Goal: Information Seeking & Learning: Learn about a topic

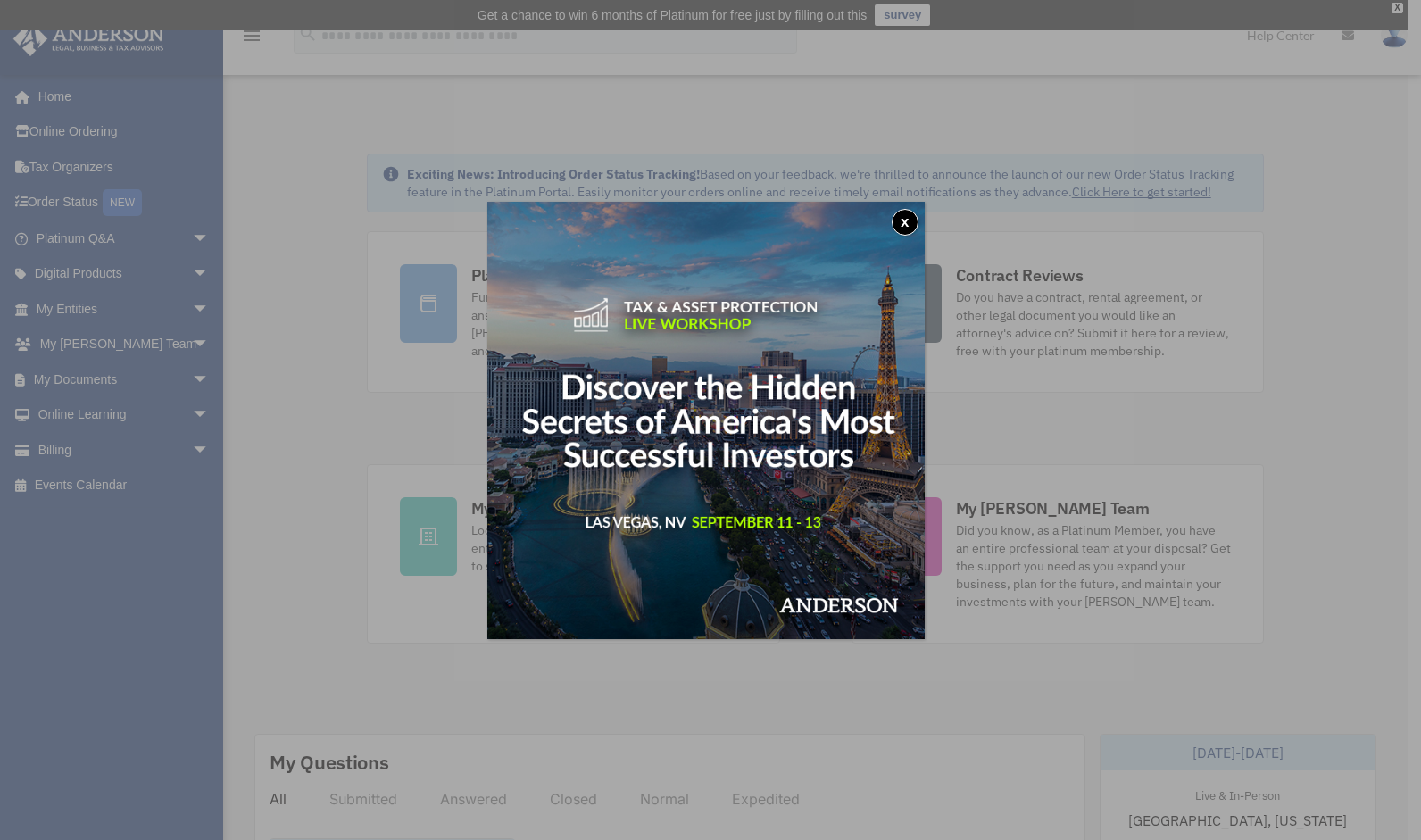
click at [909, 222] on button "x" at bounding box center [905, 222] width 27 height 27
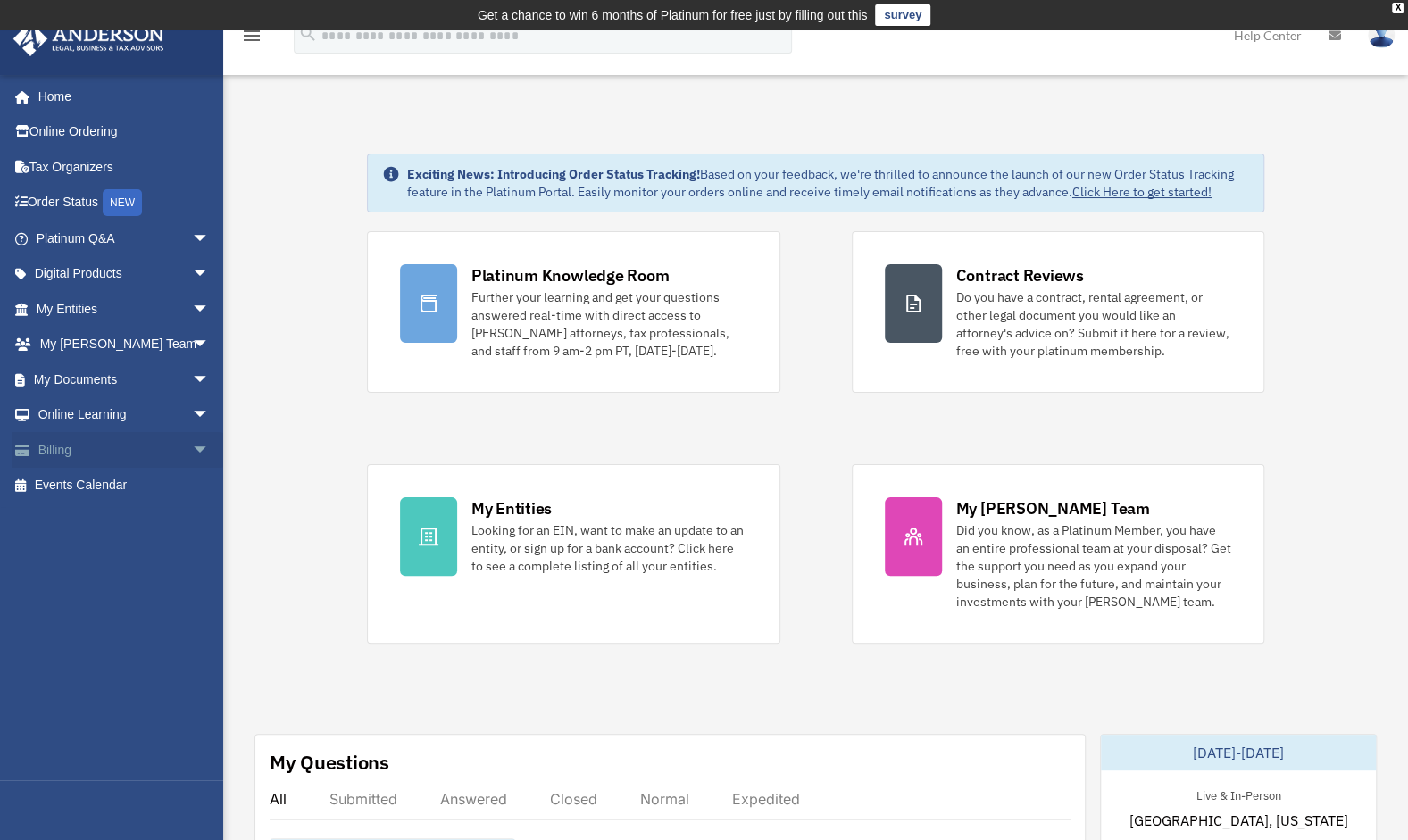
click at [68, 442] on link "Billing arrow_drop_down" at bounding box center [124, 450] width 225 height 36
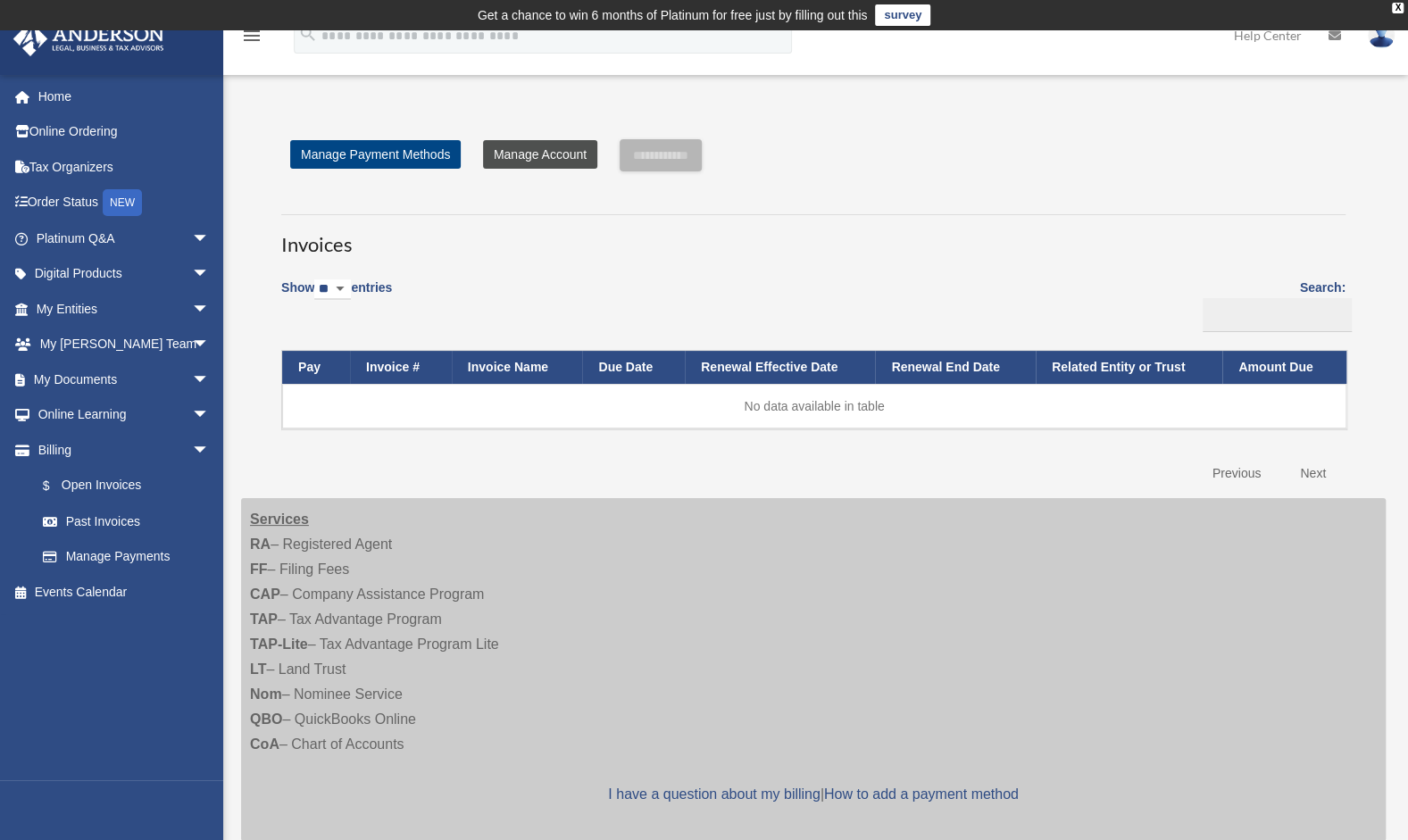
click at [547, 161] on link "Manage Account" at bounding box center [540, 154] width 114 height 29
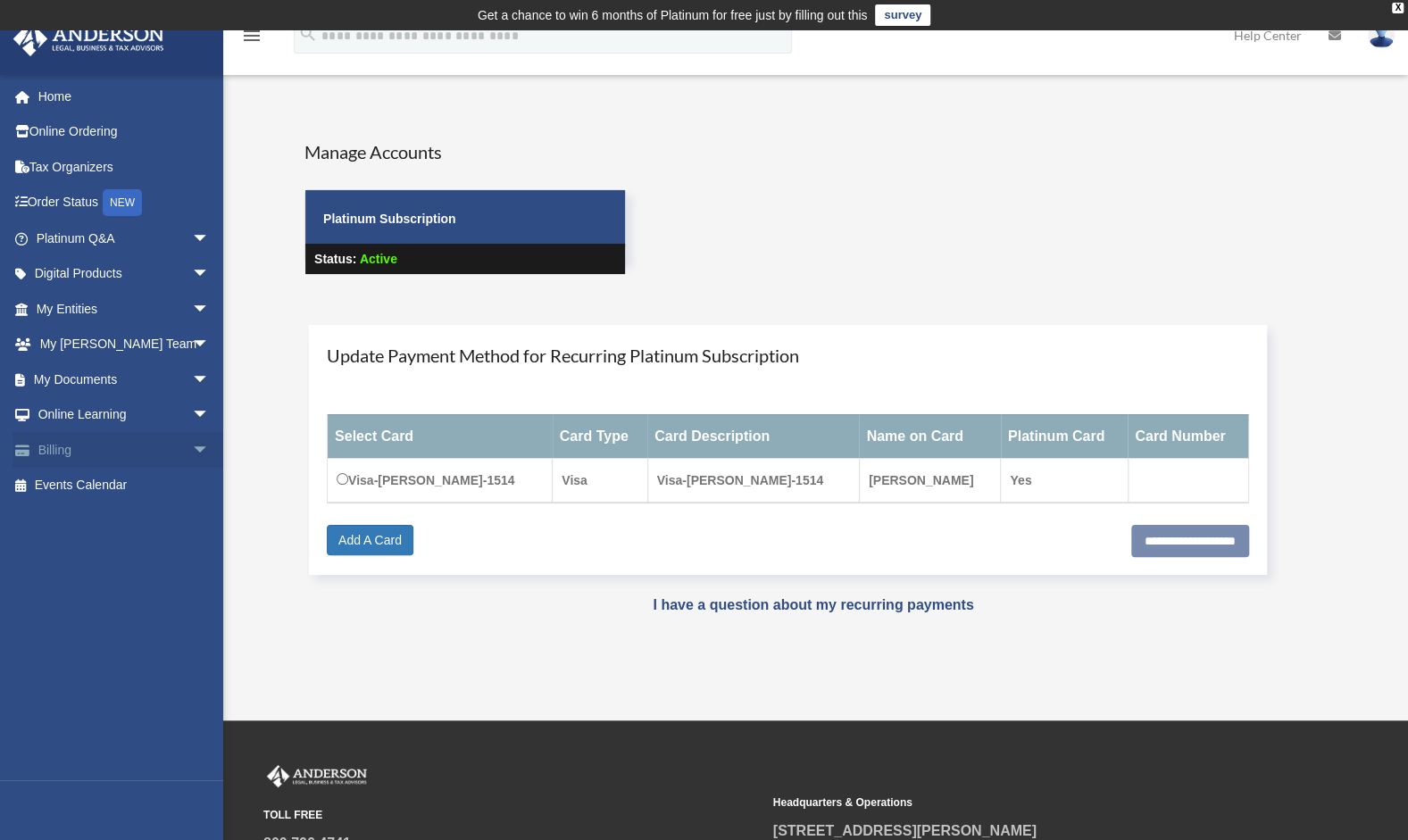
click at [64, 452] on link "Billing arrow_drop_down" at bounding box center [124, 450] width 225 height 36
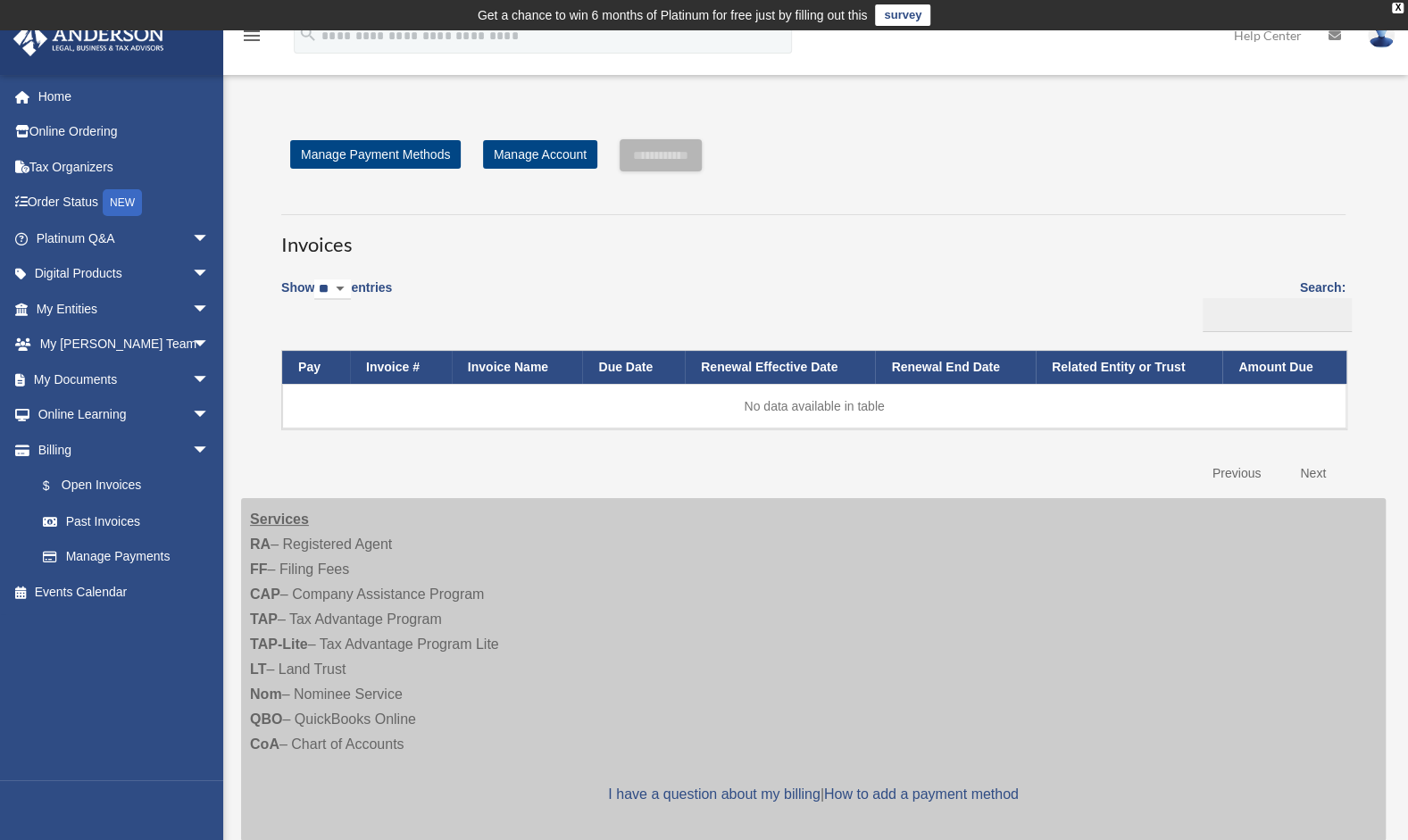
click at [1386, 55] on link at bounding box center [1381, 35] width 53 height 79
click at [192, 236] on span "arrow_drop_down" at bounding box center [210, 239] width 36 height 36
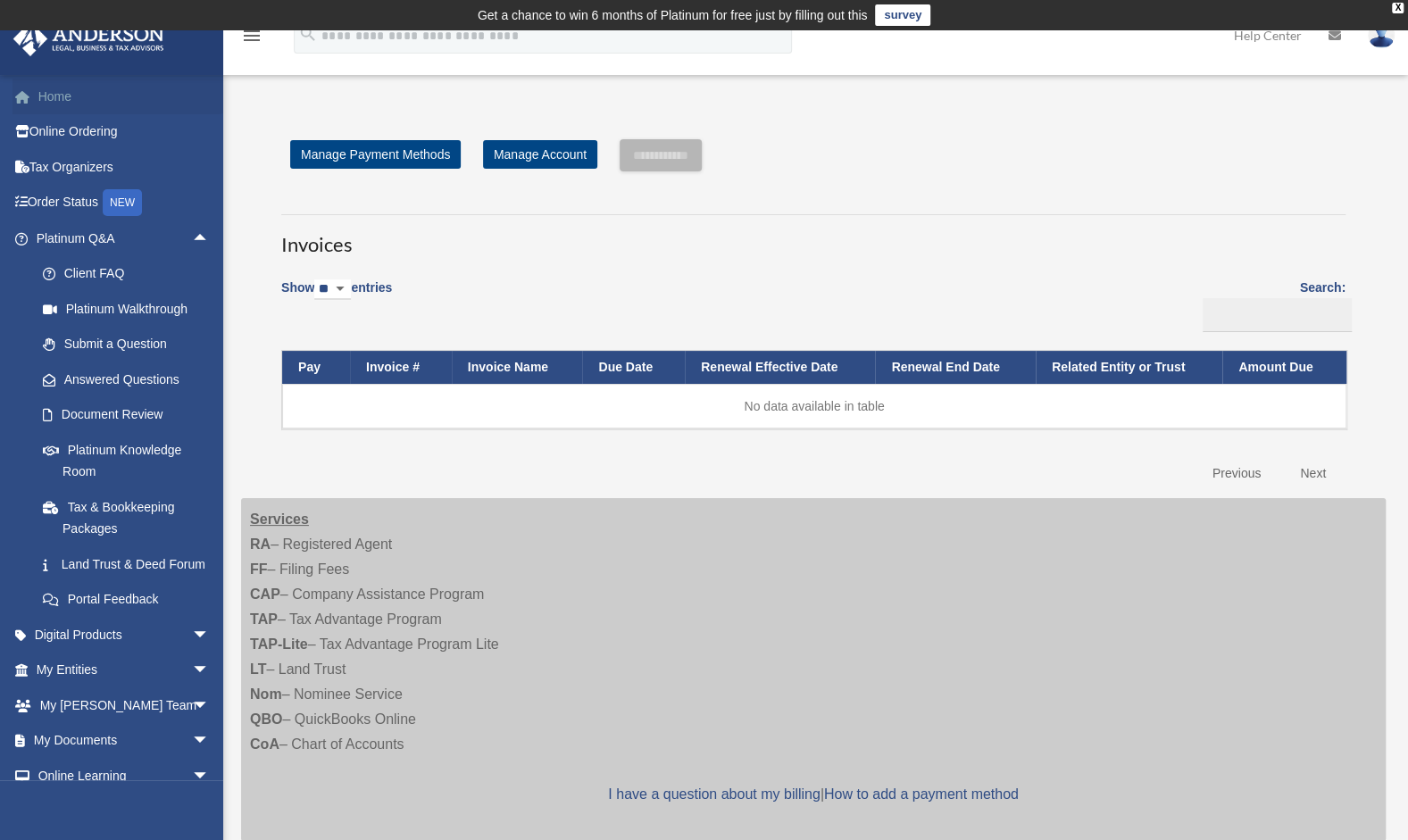
click at [62, 88] on link "Home" at bounding box center [124, 96] width 225 height 36
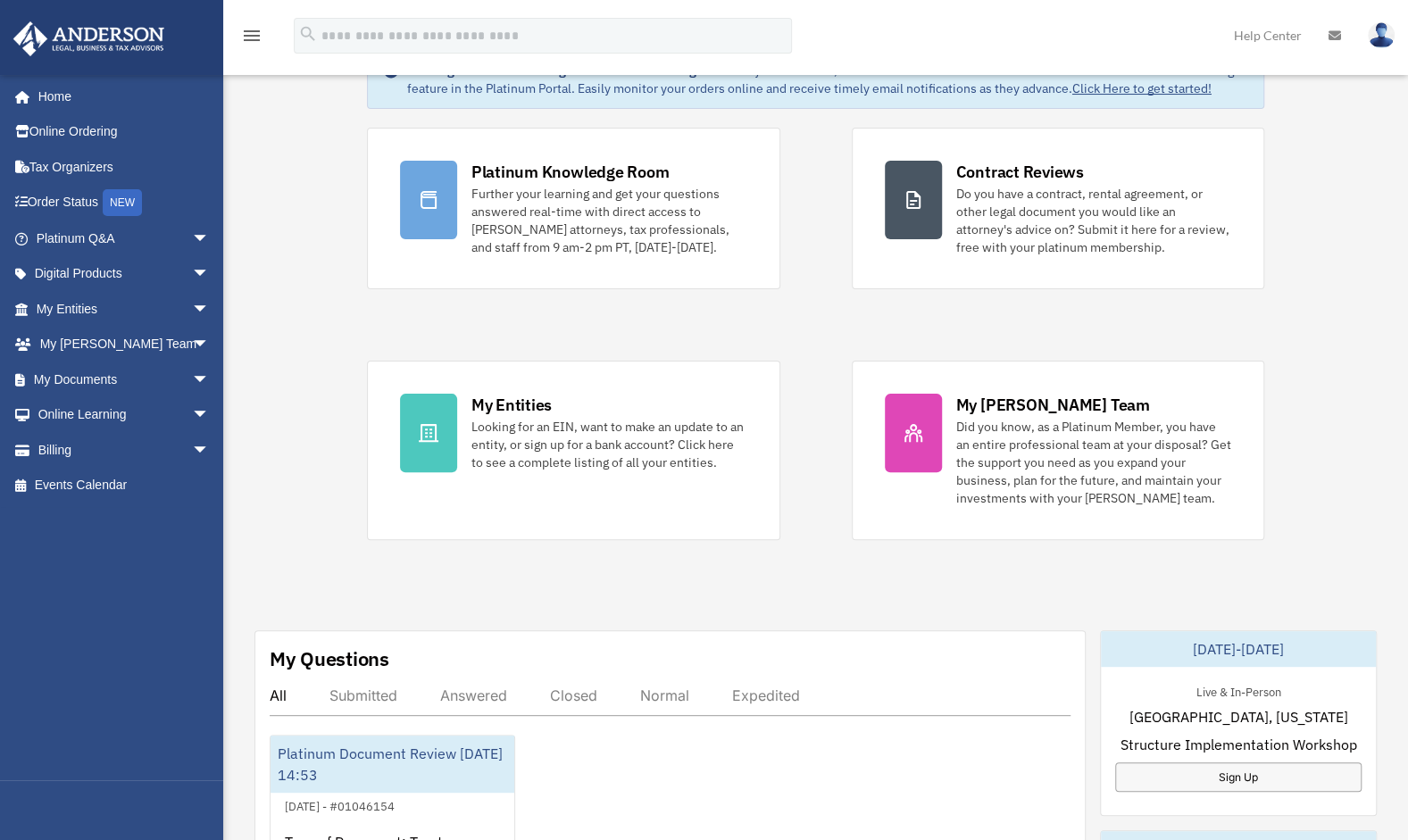
scroll to position [108, 0]
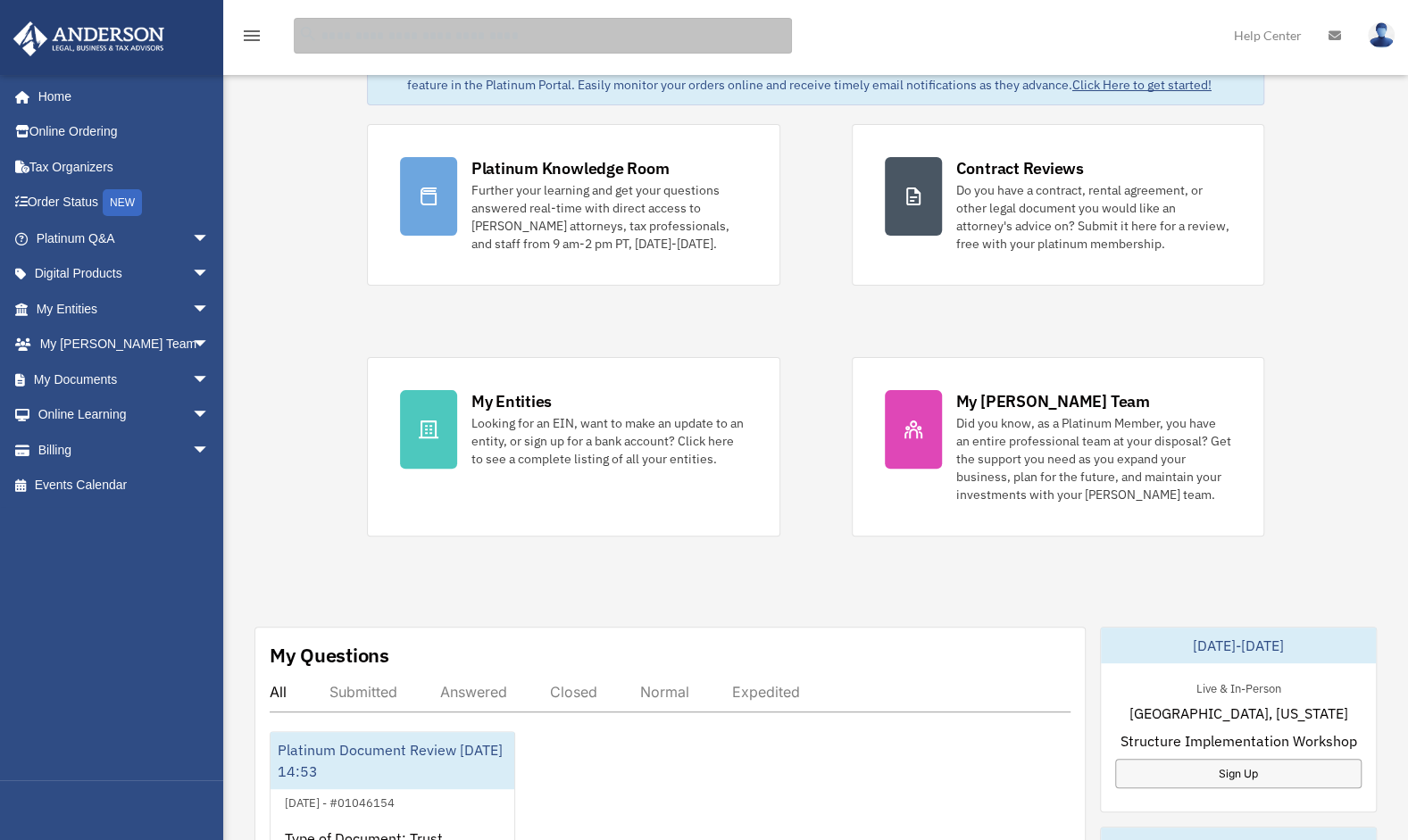
click at [355, 34] on input "search" at bounding box center [543, 36] width 499 height 36
type input "**********"
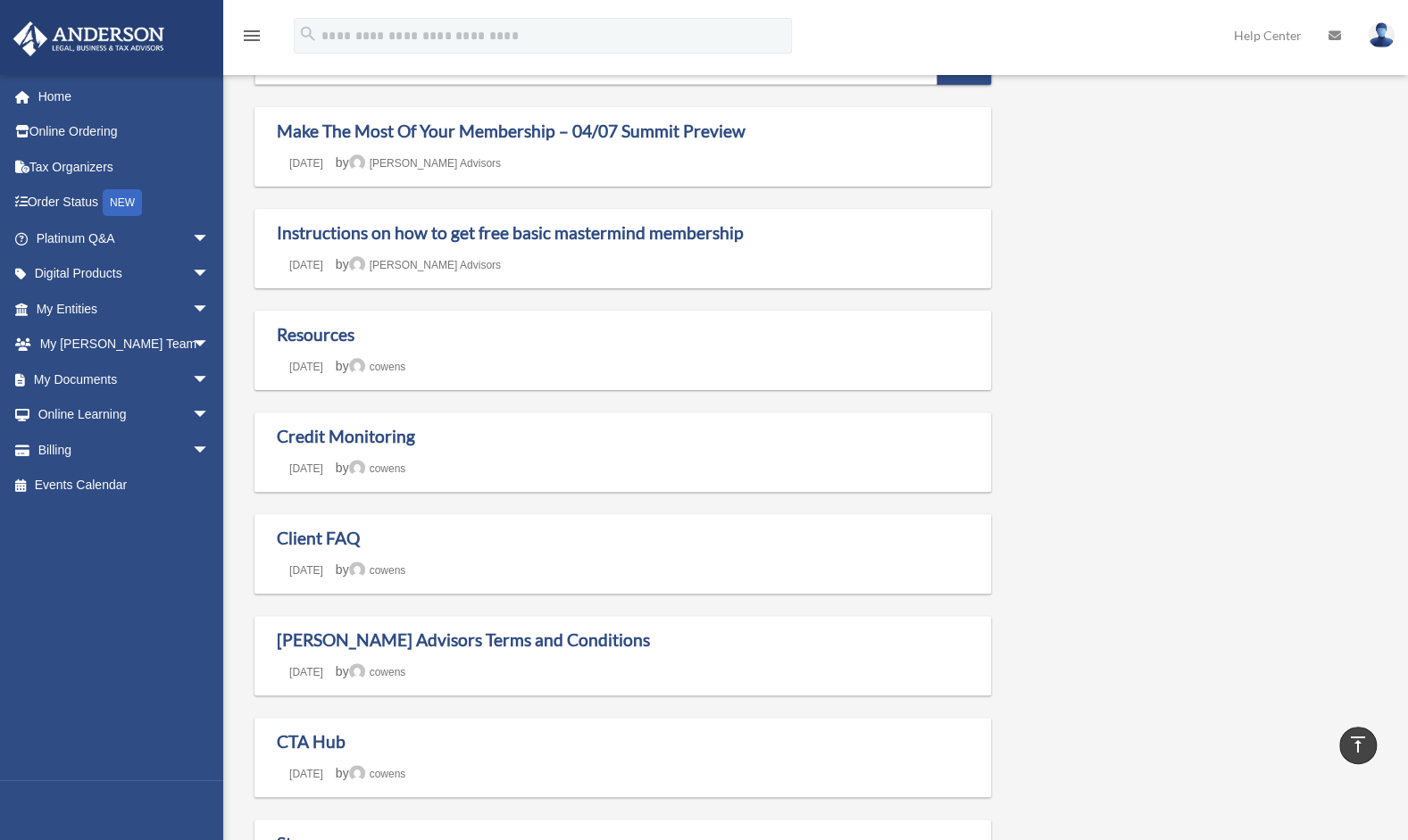
scroll to position [116, 0]
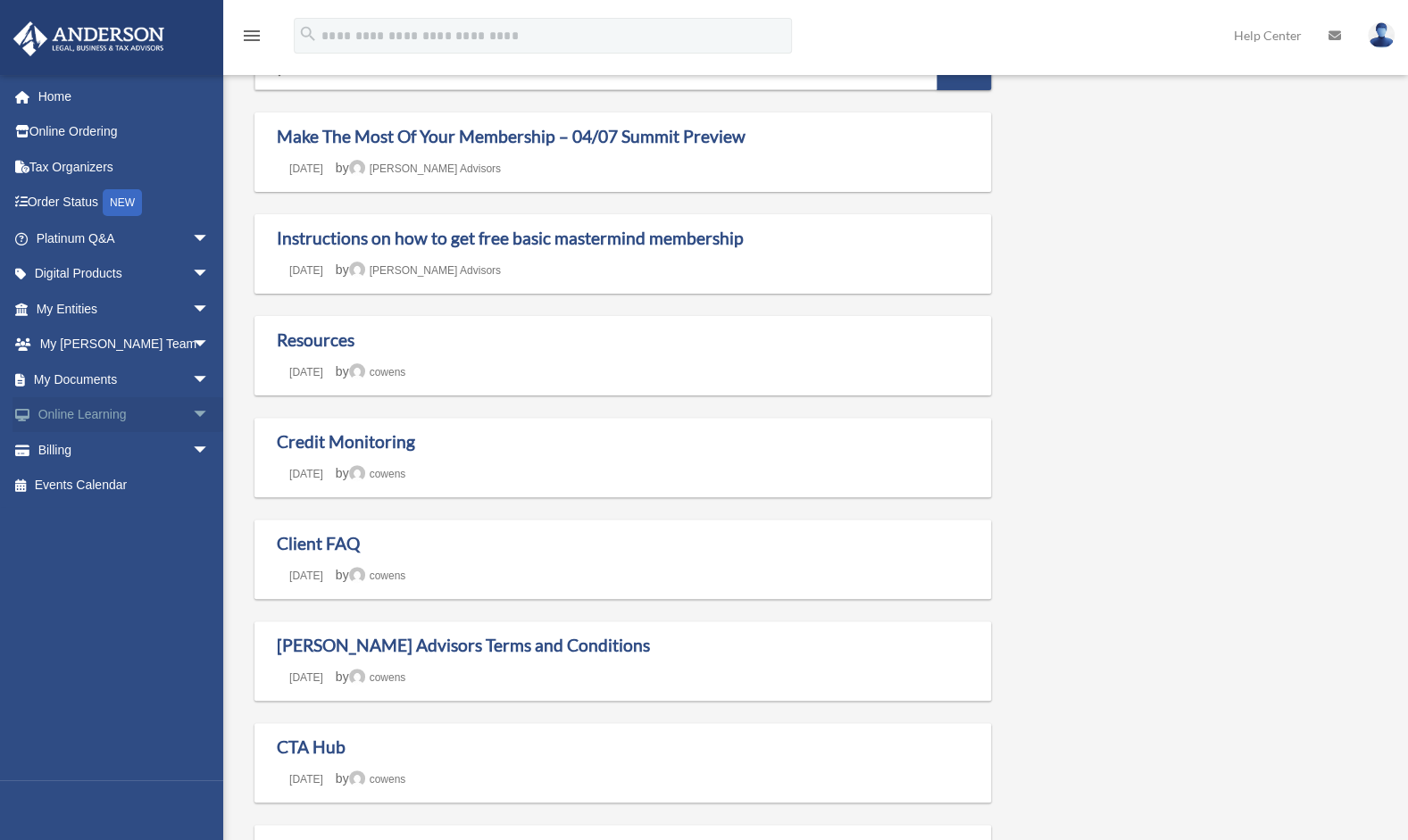
click at [142, 418] on link "Online Learning arrow_drop_down" at bounding box center [124, 415] width 225 height 36
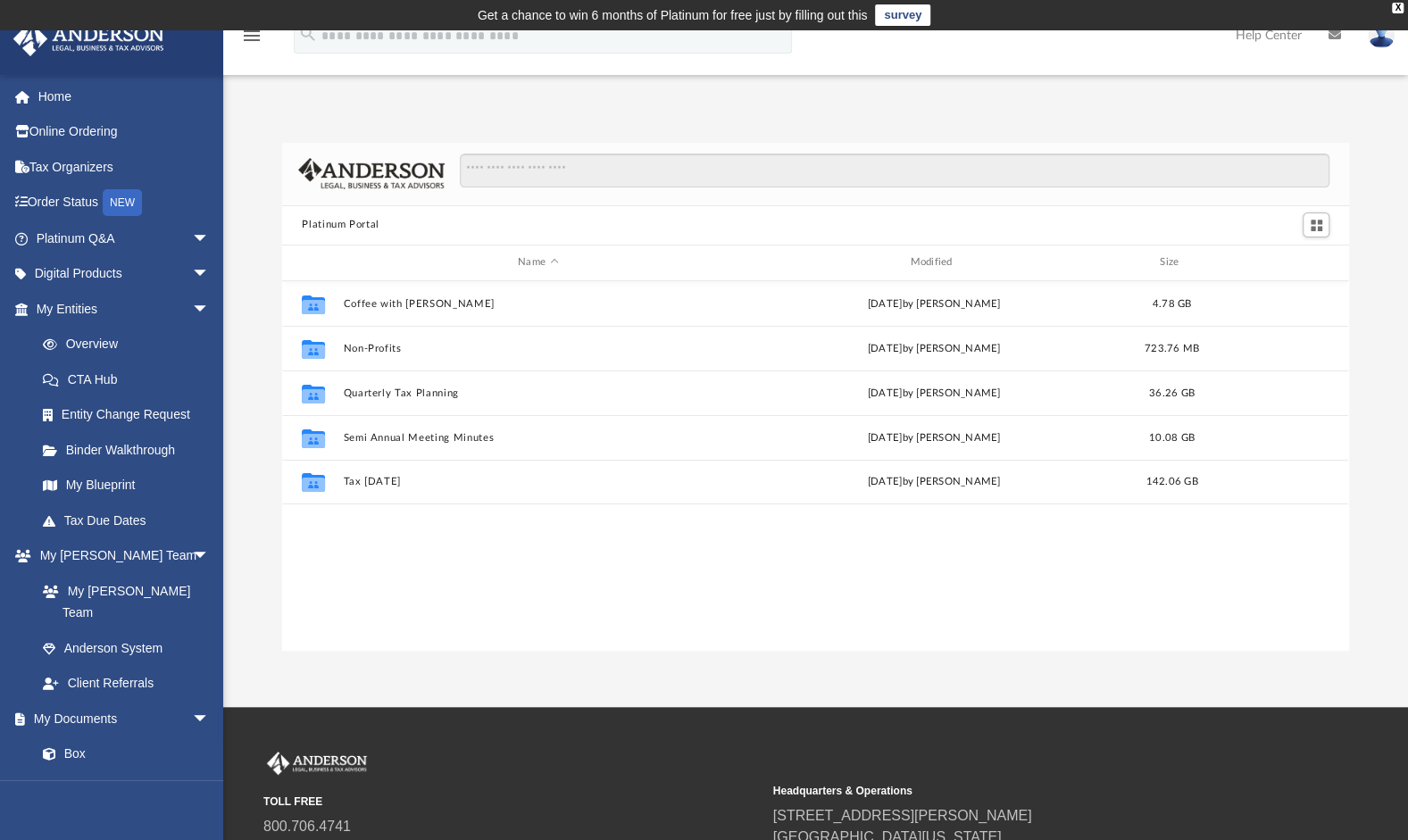
scroll to position [392, 1052]
click at [126, 273] on link "Digital Products arrow_drop_down" at bounding box center [124, 274] width 225 height 36
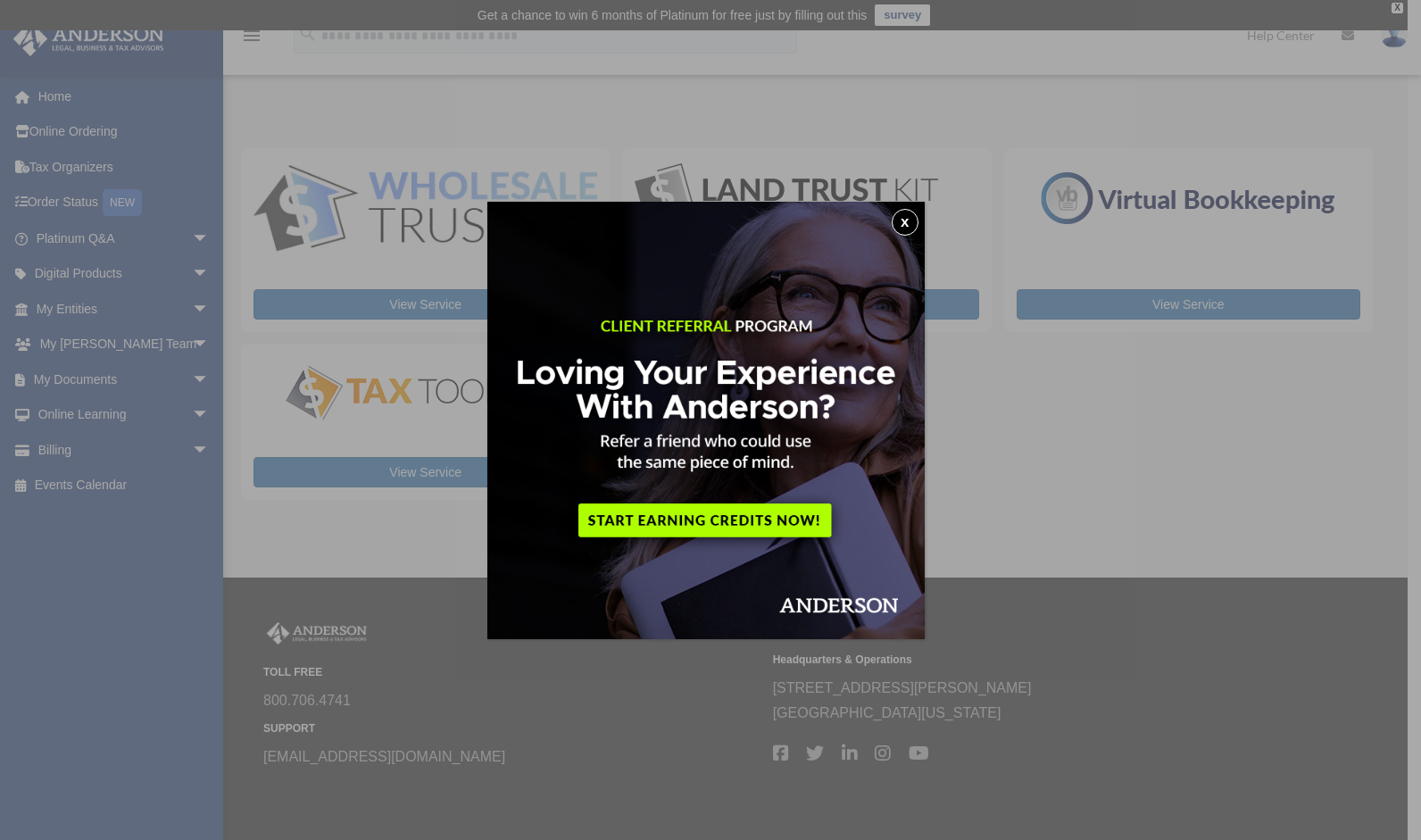
click at [909, 222] on button "x" at bounding box center [905, 222] width 27 height 27
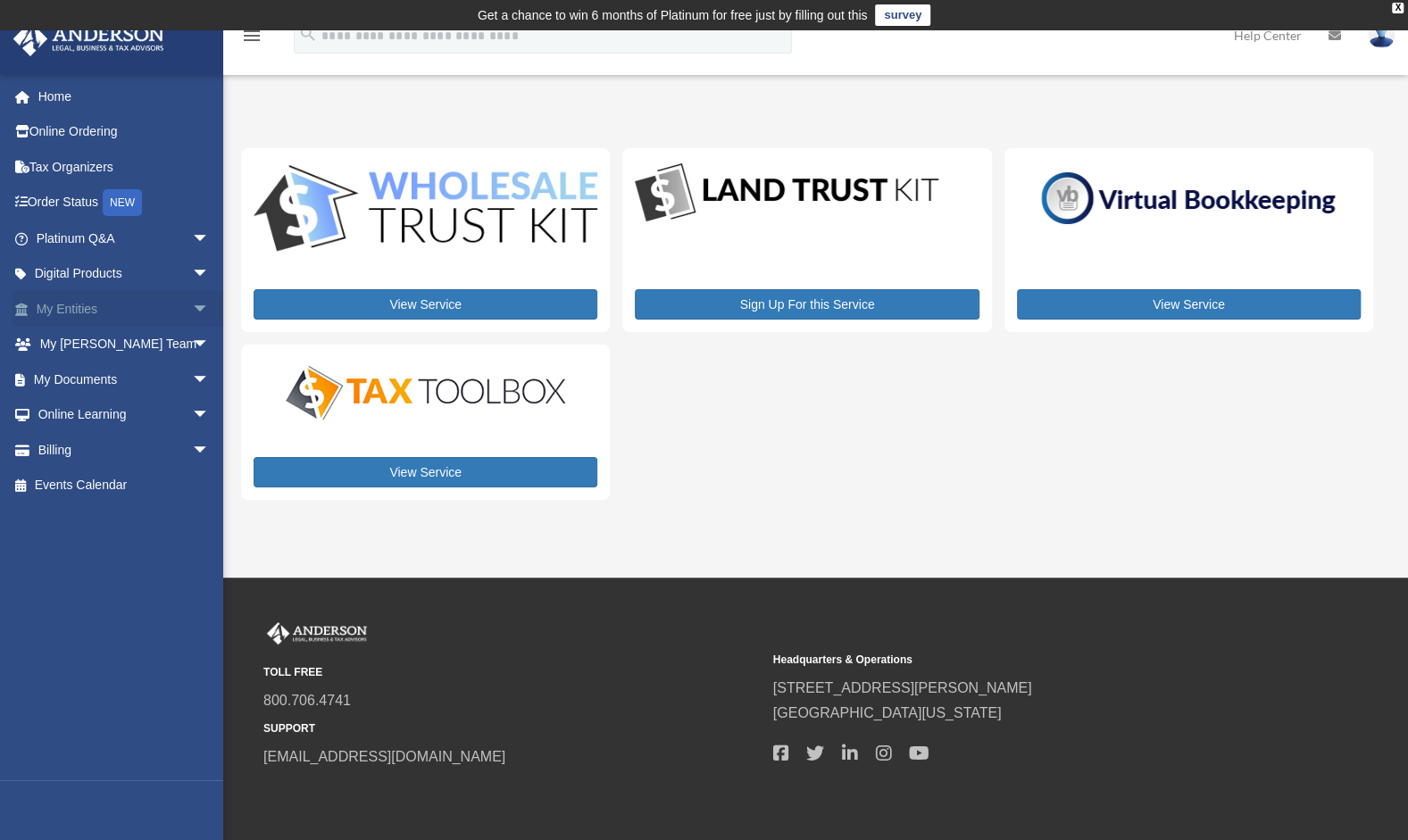
click at [80, 307] on link "My Entities arrow_drop_down" at bounding box center [124, 309] width 225 height 36
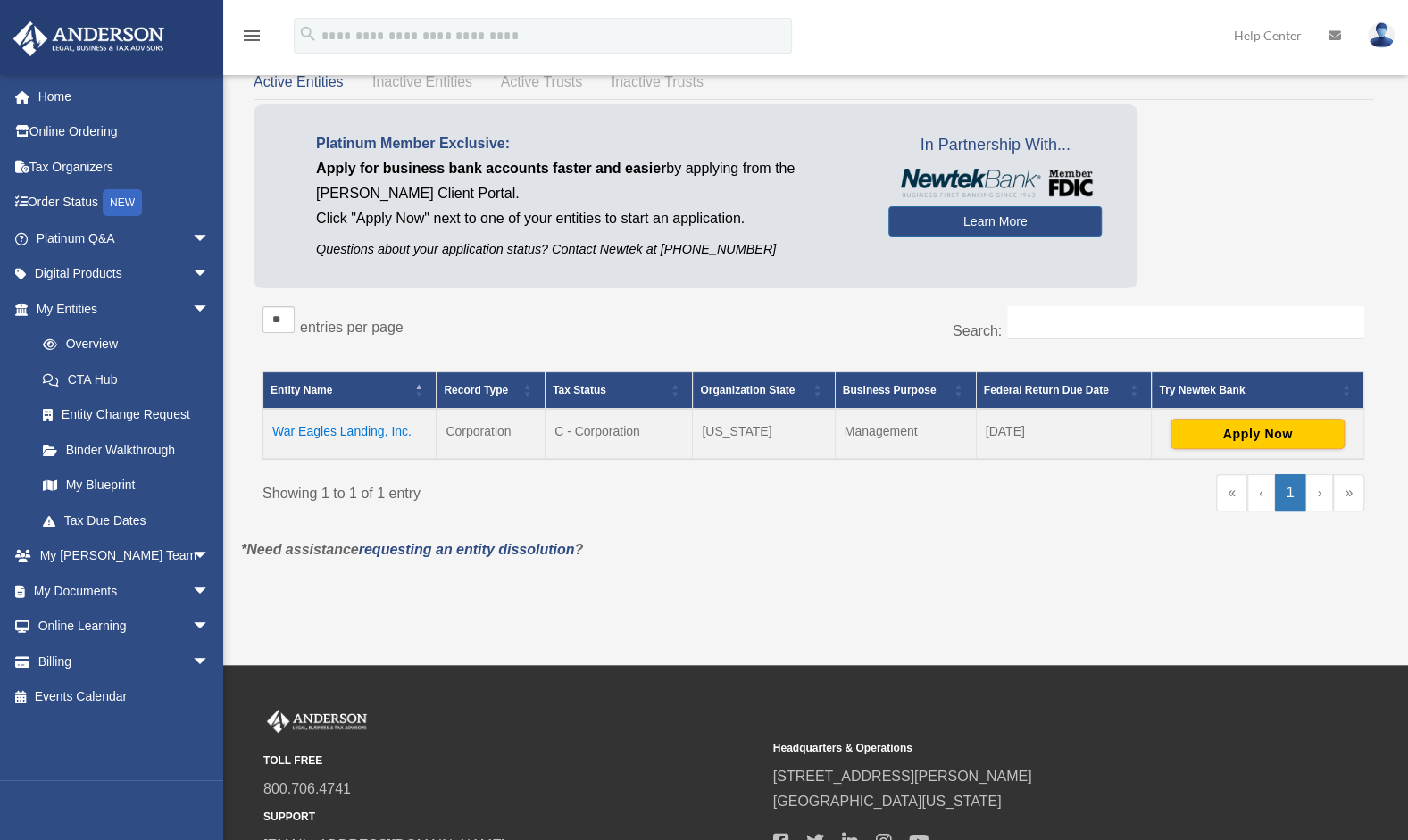
scroll to position [108, 0]
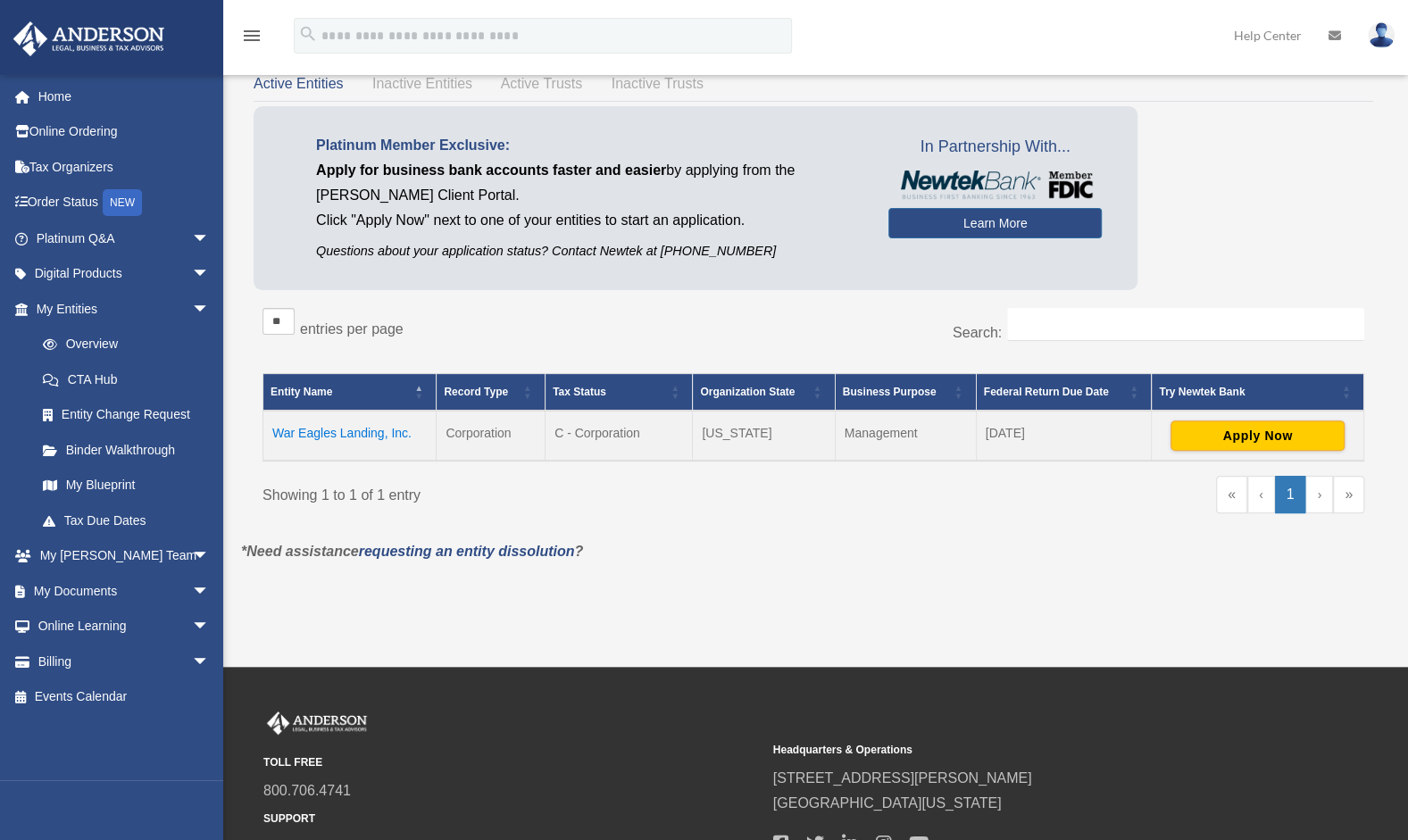
click at [258, 36] on icon "menu" at bounding box center [252, 36] width 22 height 22
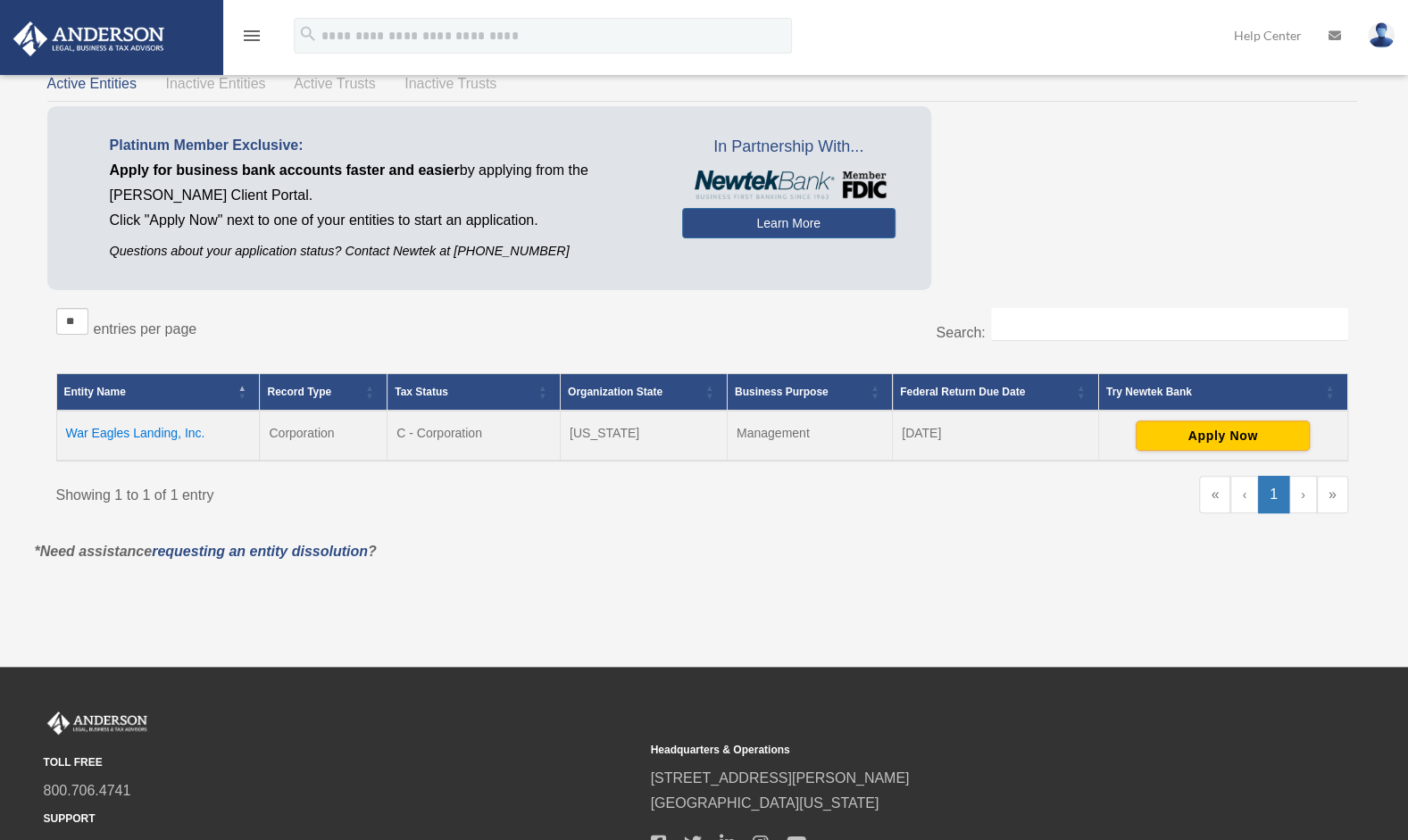
click at [254, 34] on icon "menu" at bounding box center [252, 36] width 22 height 22
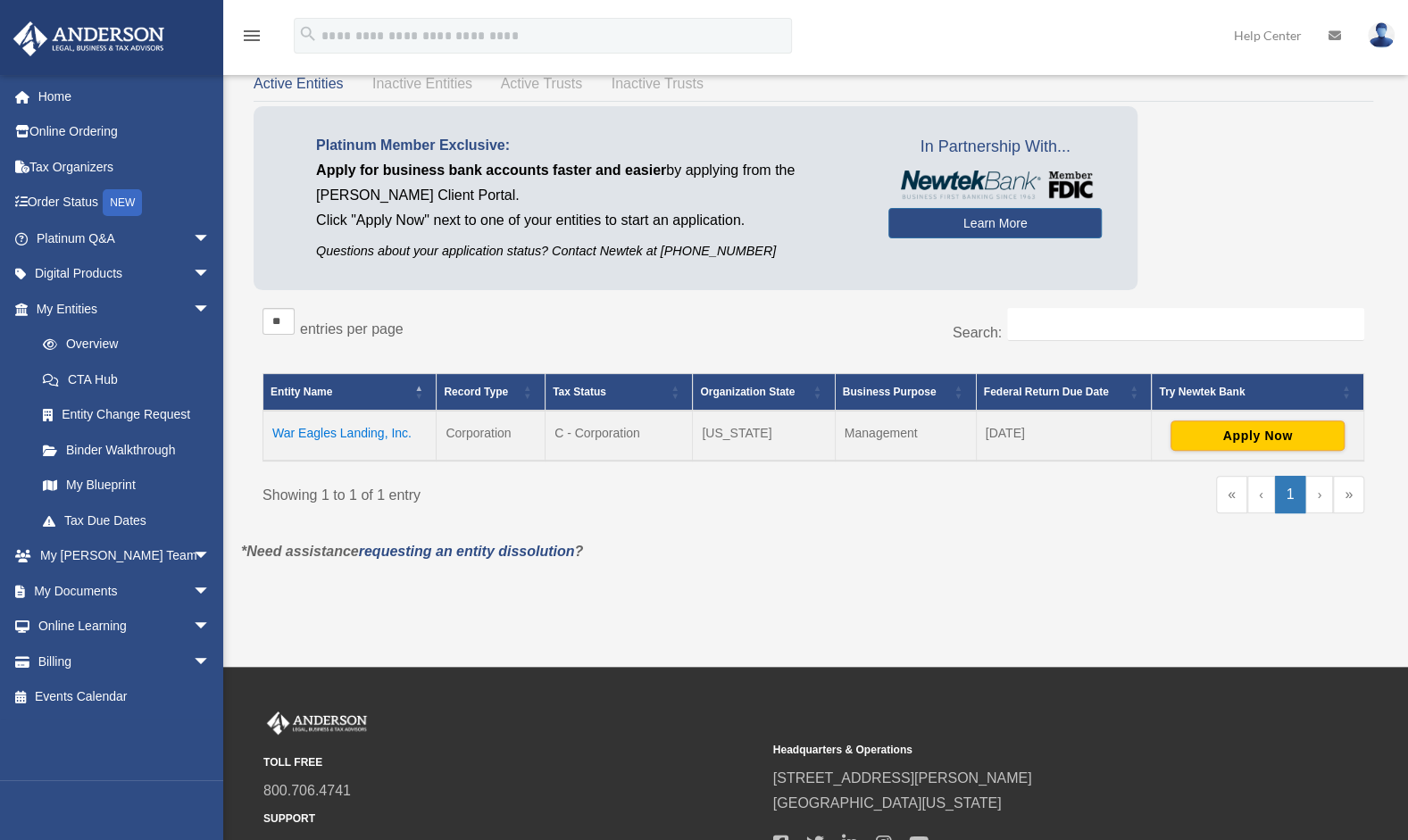
click at [1387, 39] on img at bounding box center [1381, 36] width 27 height 26
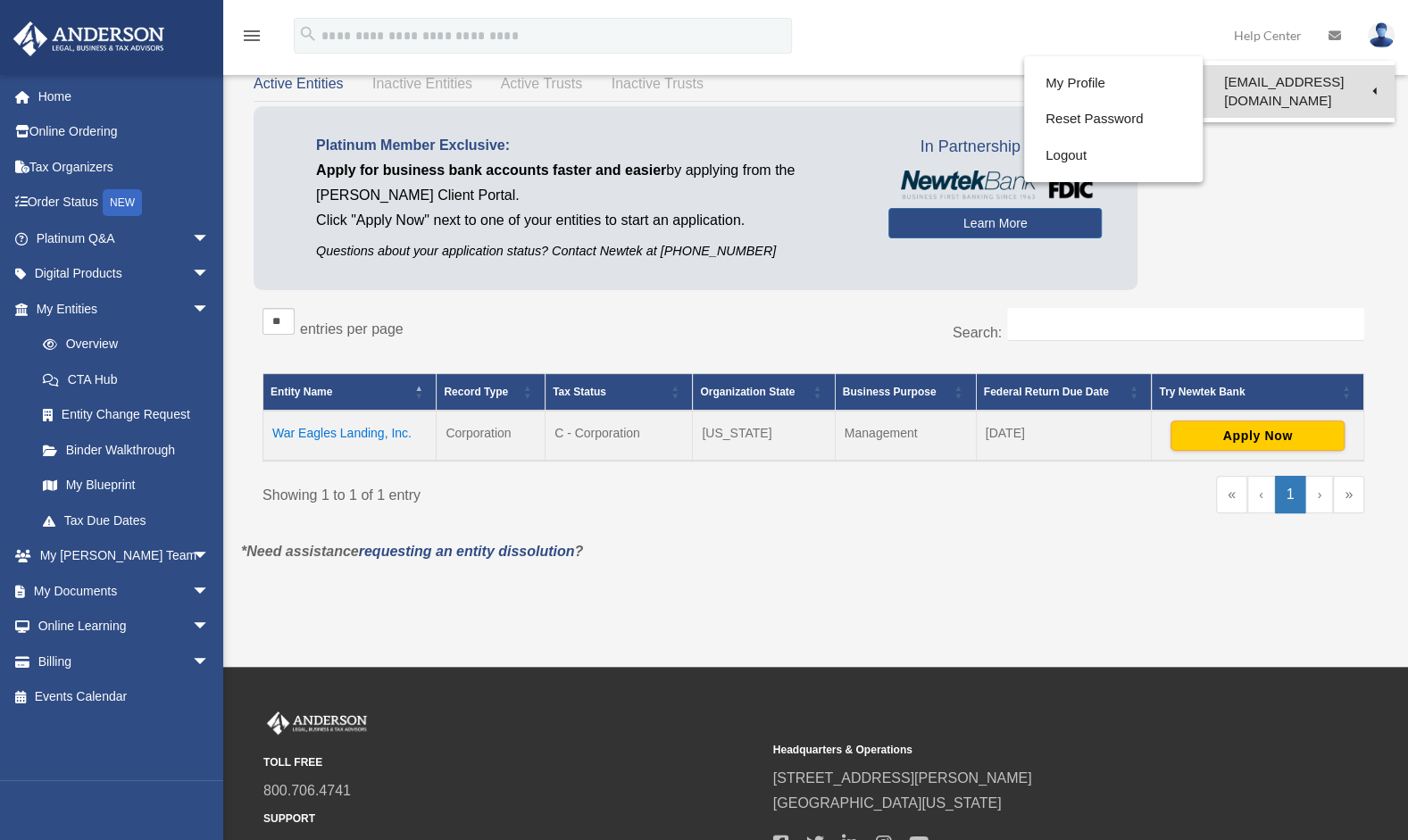
click at [1328, 82] on link "[EMAIL_ADDRESS][DOMAIN_NAME]" at bounding box center [1298, 92] width 192 height 52
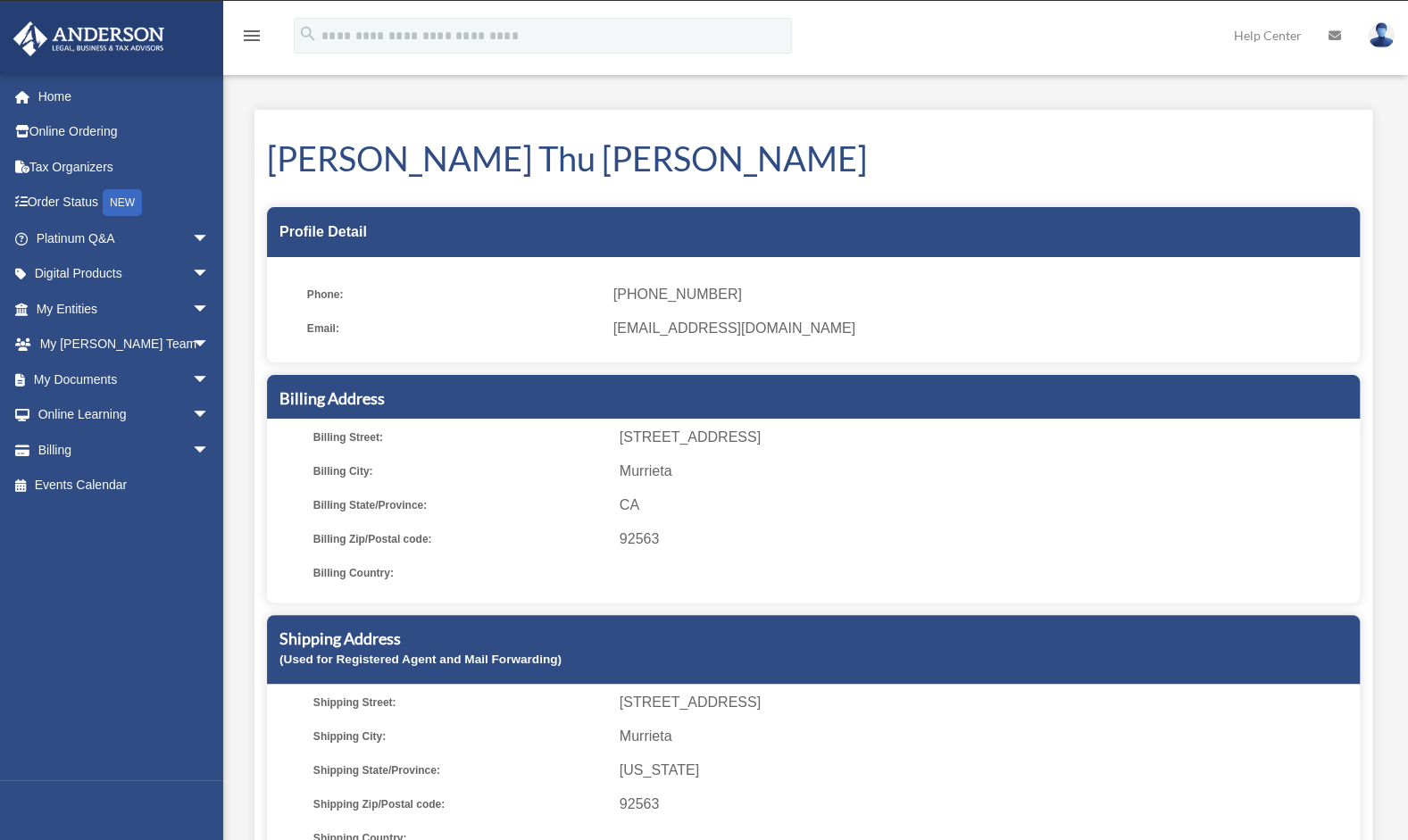
scroll to position [30, 0]
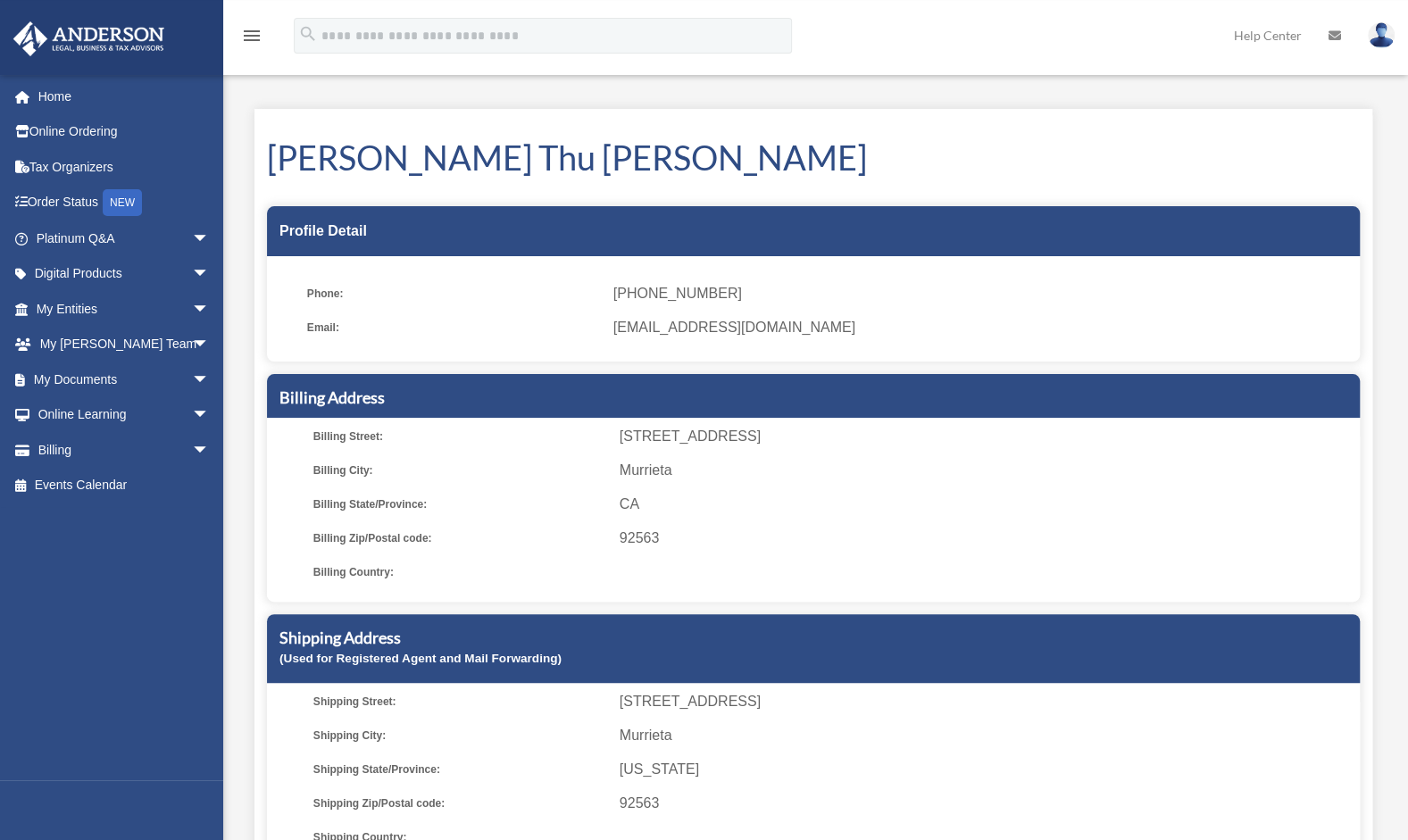
click at [728, 442] on span "[STREET_ADDRESS]" at bounding box center [986, 436] width 733 height 25
click at [724, 440] on span "[STREET_ADDRESS]" at bounding box center [986, 436] width 733 height 25
click at [719, 436] on span "[STREET_ADDRESS]" at bounding box center [986, 436] width 733 height 25
click at [721, 431] on span "[STREET_ADDRESS]" at bounding box center [986, 436] width 733 height 25
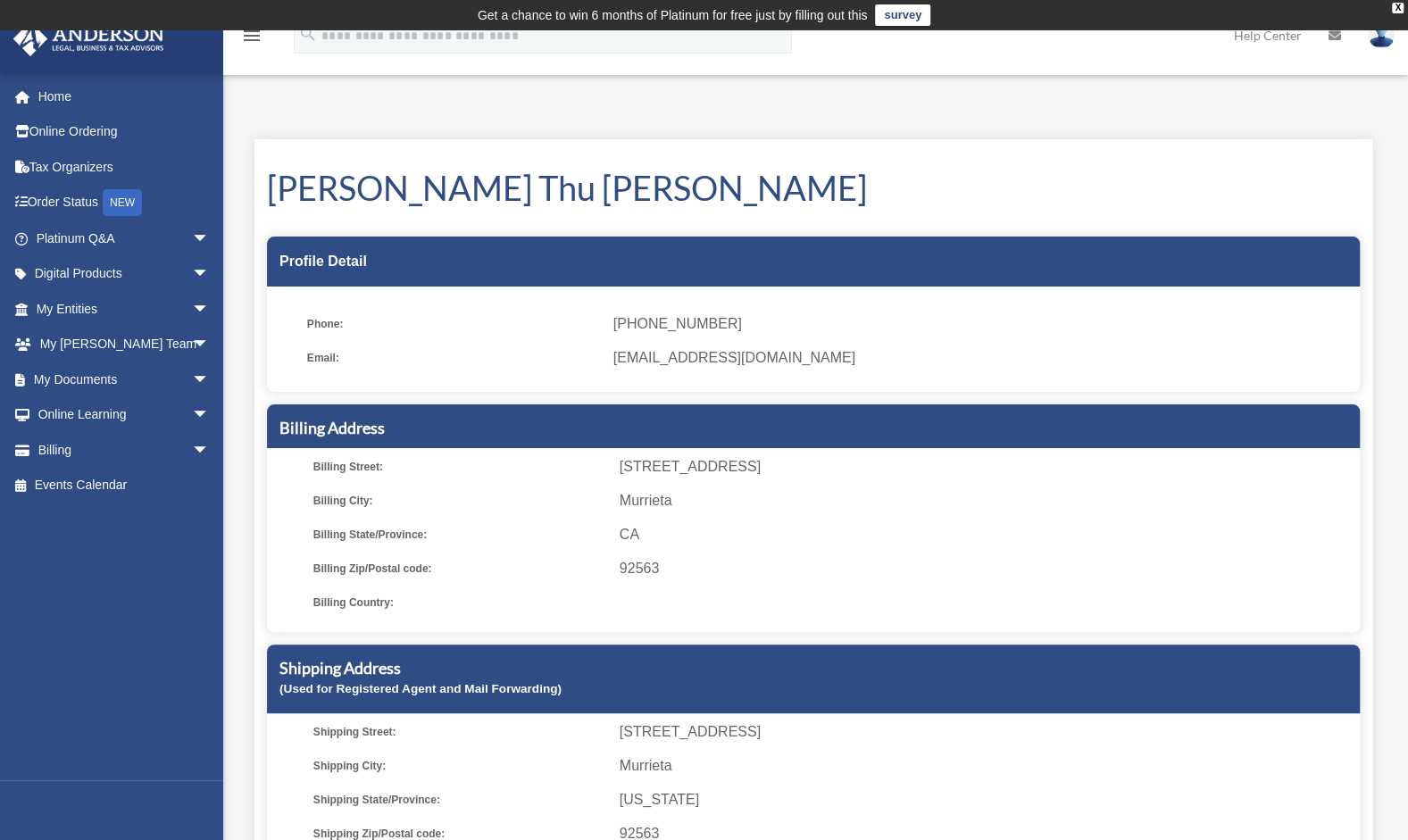
scroll to position [2, 0]
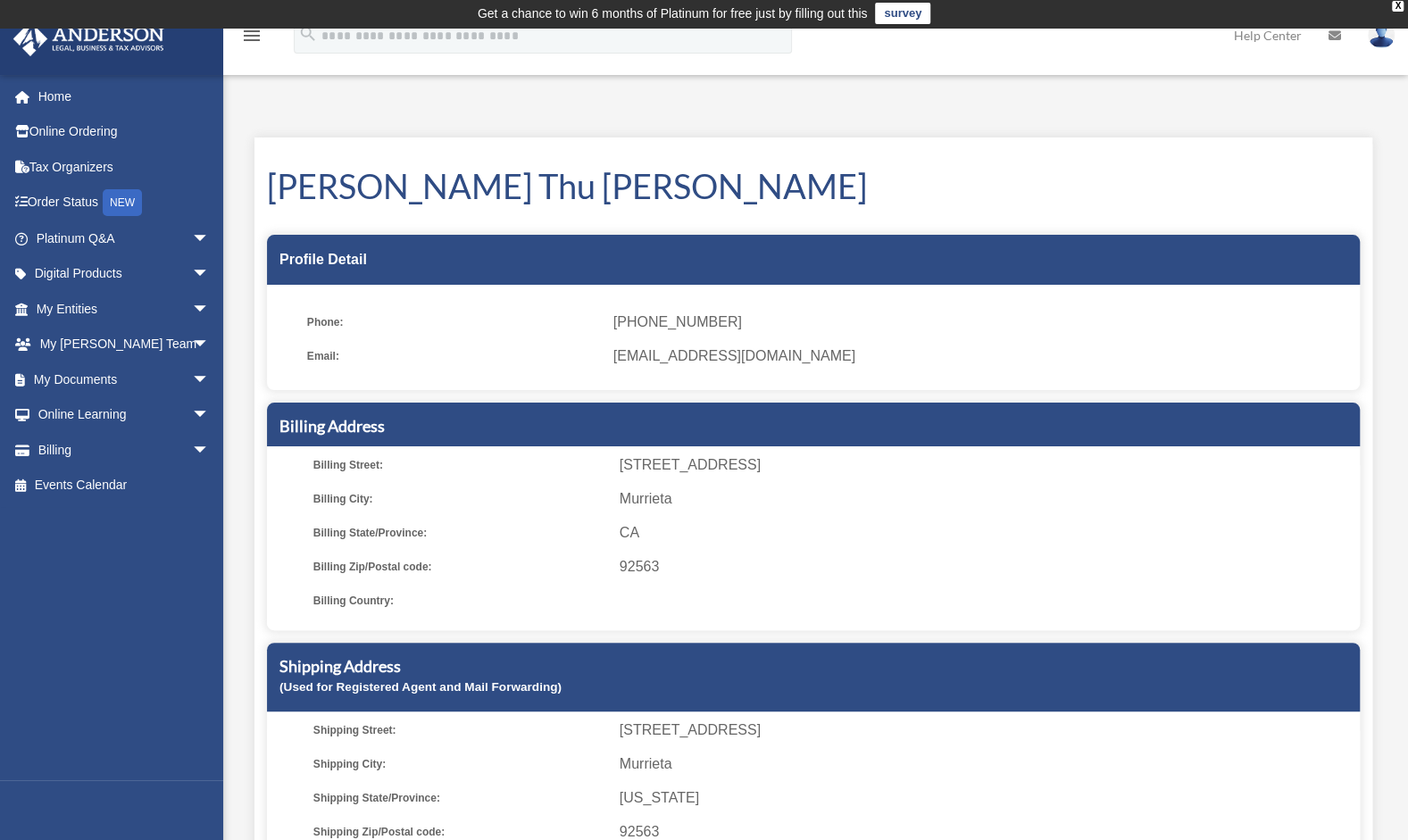
click at [964, 173] on h1 "[PERSON_NAME] Thu [PERSON_NAME]" at bounding box center [813, 186] width 1093 height 48
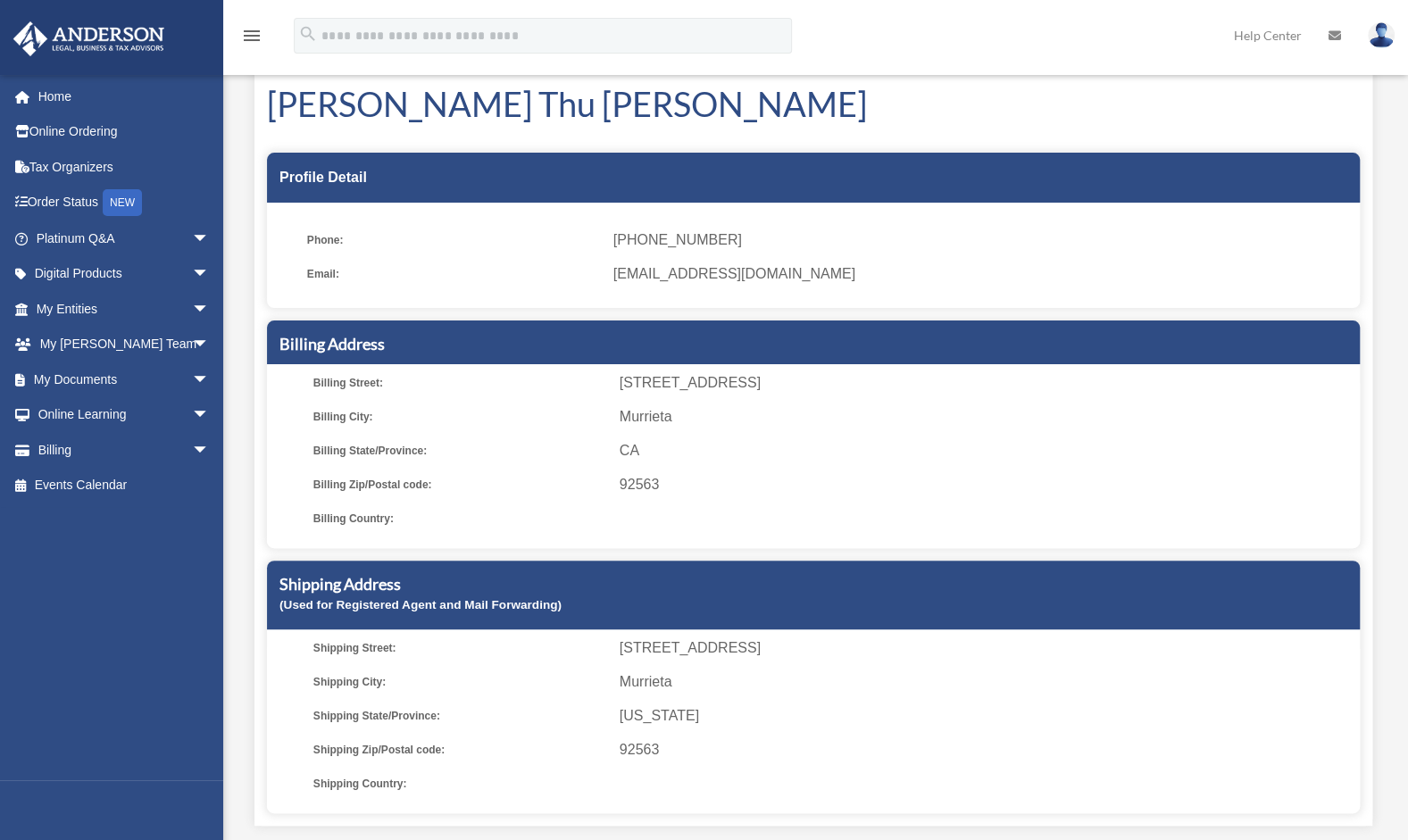
scroll to position [88, 0]
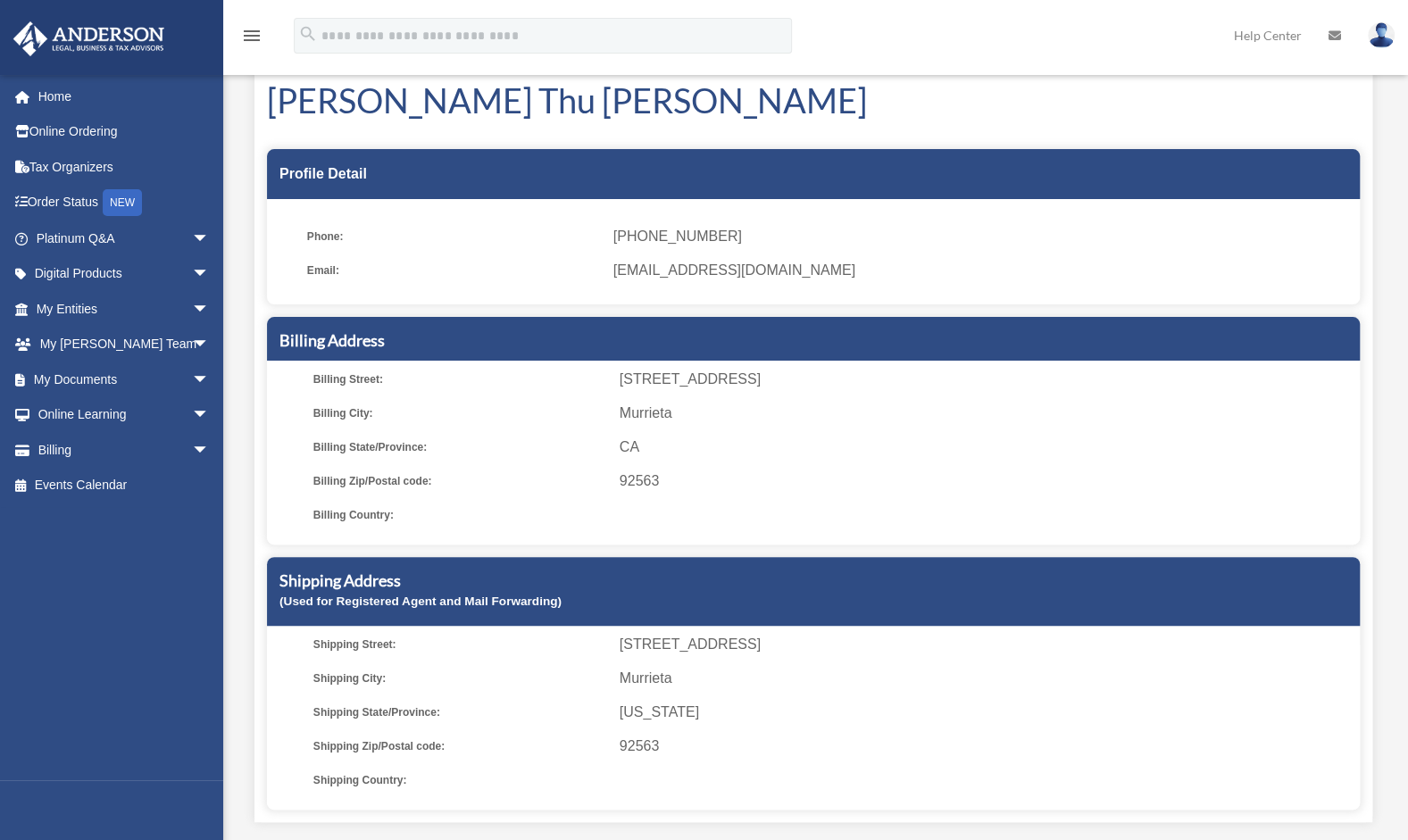
click at [1339, 38] on icon at bounding box center [1334, 35] width 12 height 12
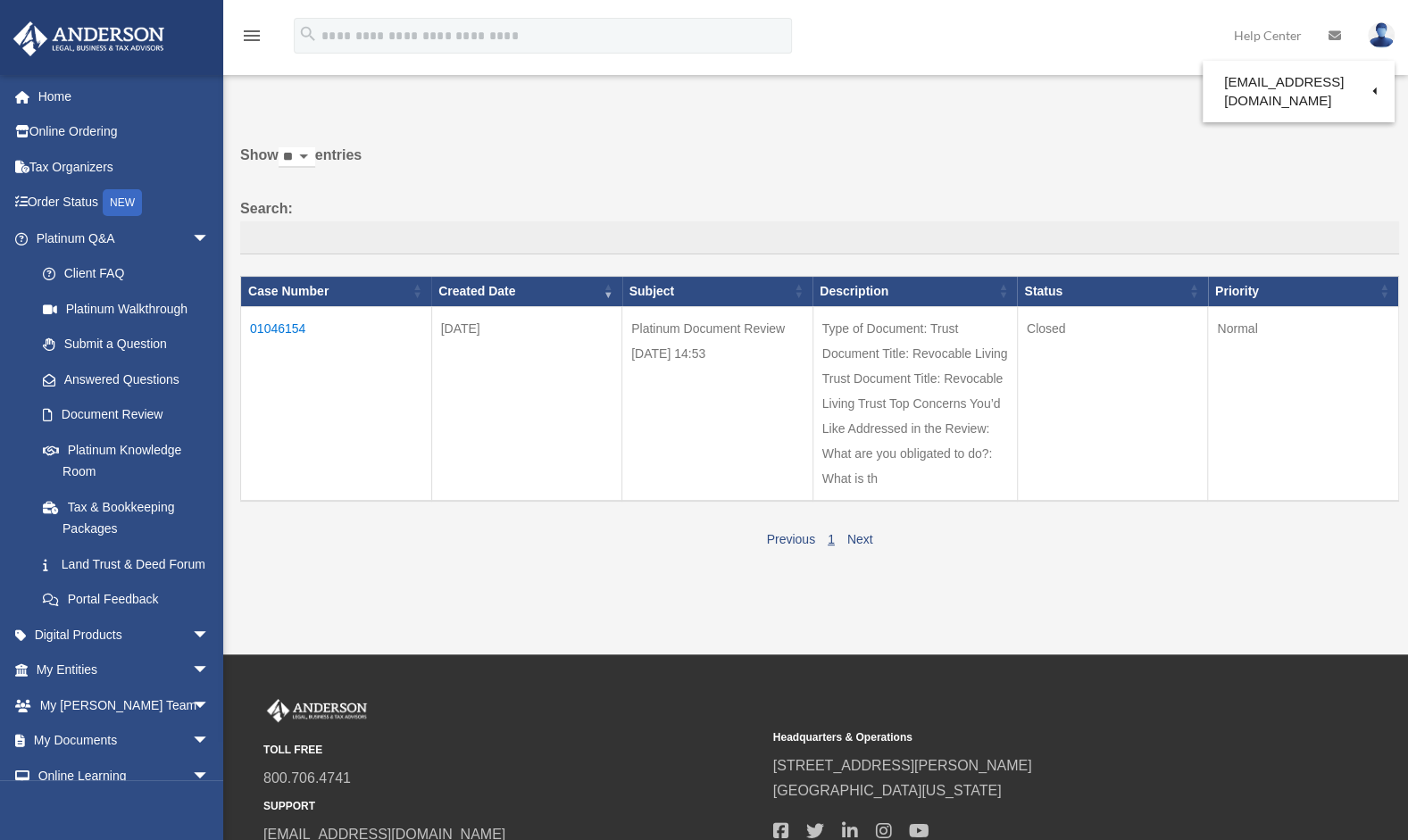
scroll to position [63, 0]
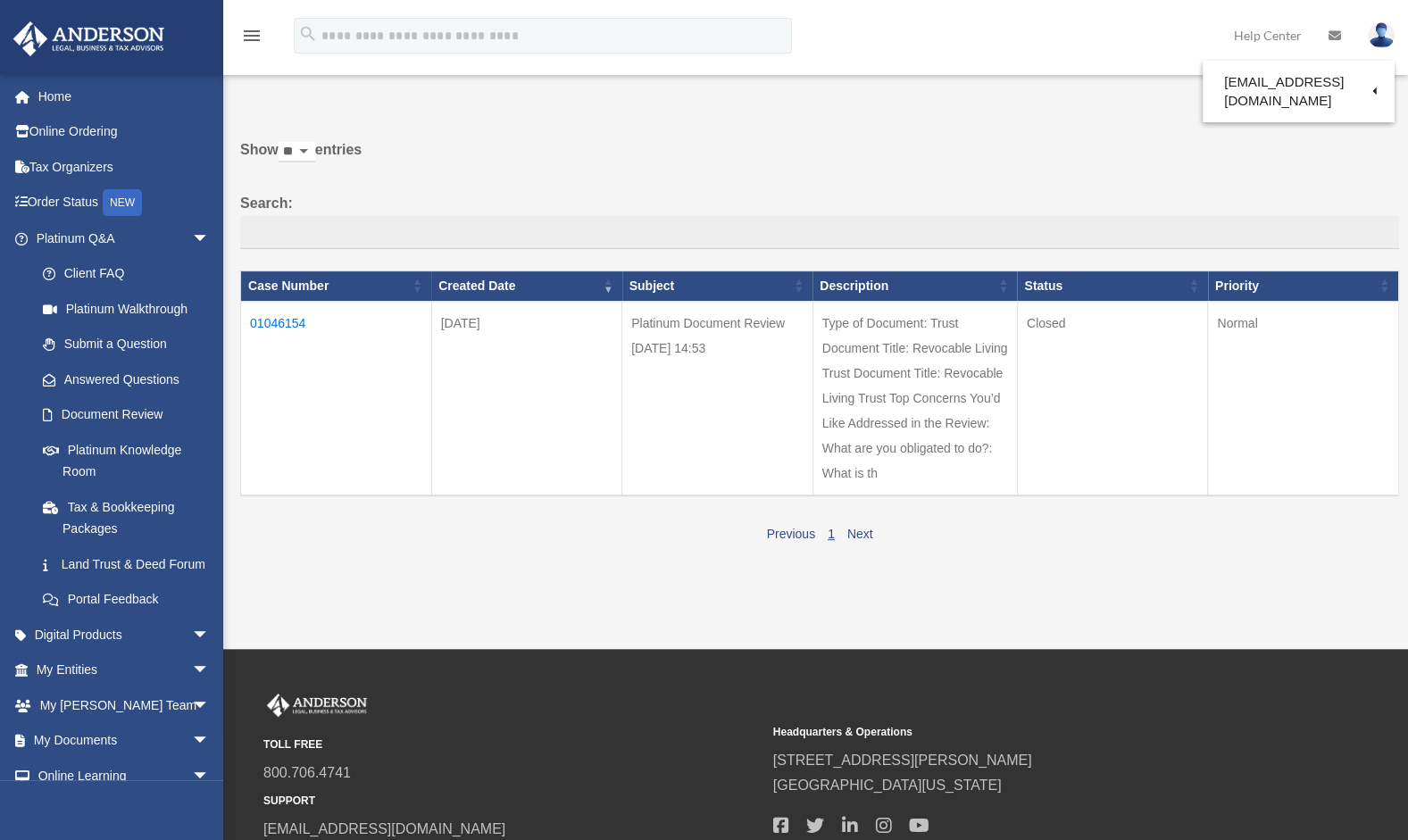
click at [1271, 34] on link "Help Center" at bounding box center [1268, 35] width 94 height 70
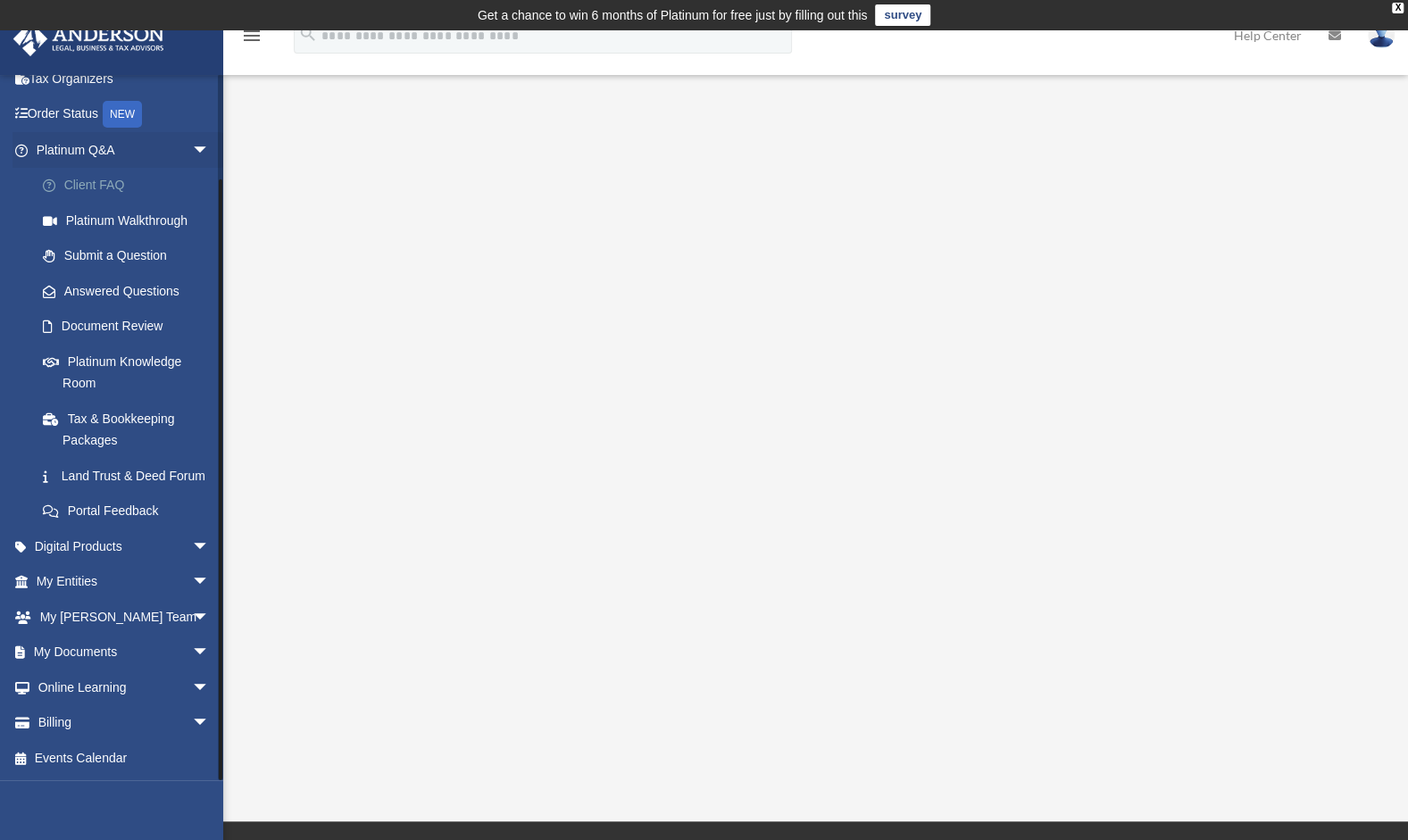
click at [123, 167] on link "Client FAQ" at bounding box center [131, 185] width 211 height 36
